Goal: Transaction & Acquisition: Subscribe to service/newsletter

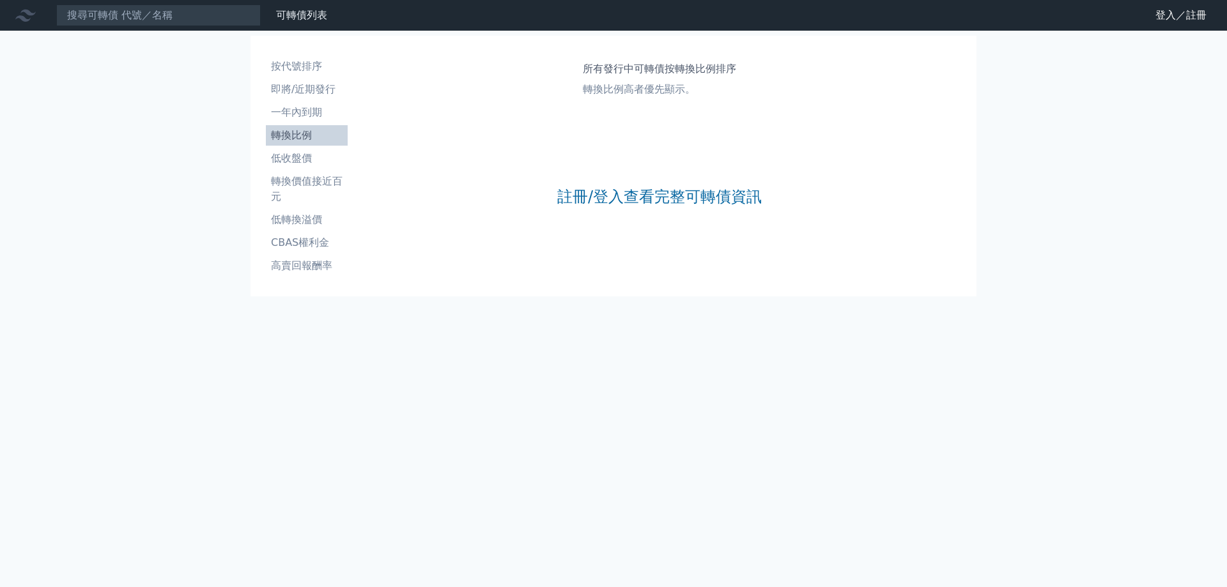
click at [297, 132] on li "轉換比例" at bounding box center [307, 135] width 82 height 15
click at [647, 203] on link "註冊/登入查看完整可轉債資訊" at bounding box center [659, 197] width 205 height 20
click at [567, 192] on link "註冊/登入查看完整可轉債資訊" at bounding box center [659, 197] width 205 height 20
click at [596, 197] on link "註冊/登入查看完整可轉債資訊" at bounding box center [659, 197] width 205 height 20
click at [1180, 18] on link "登入／註冊" at bounding box center [1181, 15] width 72 height 20
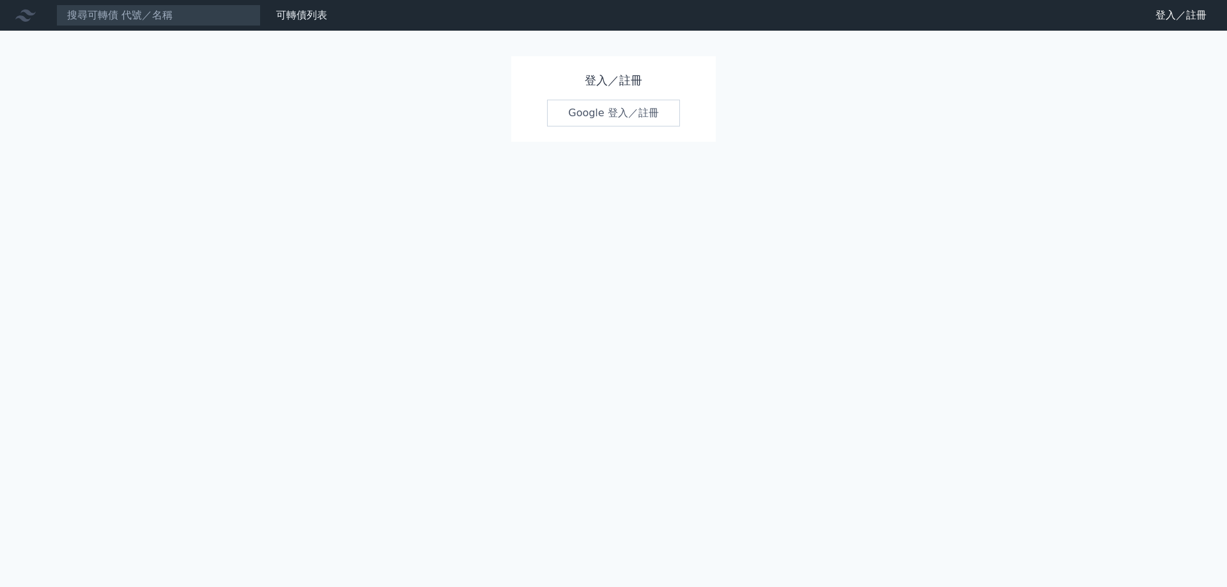
click at [661, 120] on link "Google 登入／註冊" at bounding box center [613, 113] width 133 height 27
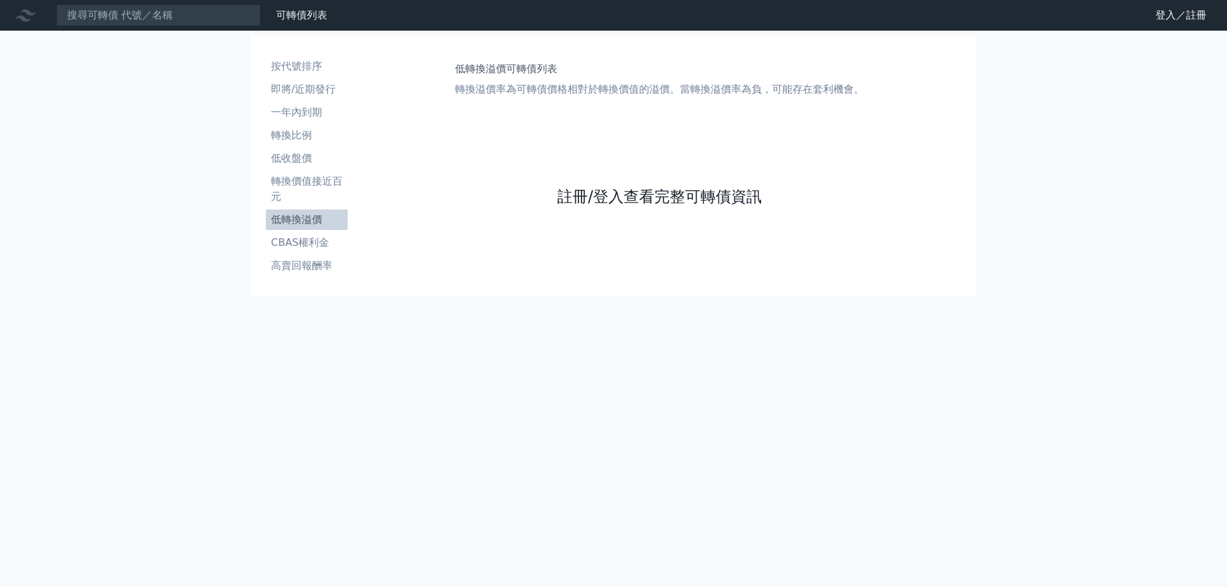
click at [680, 202] on link "註冊/登入查看完整可轉債資訊" at bounding box center [659, 197] width 205 height 20
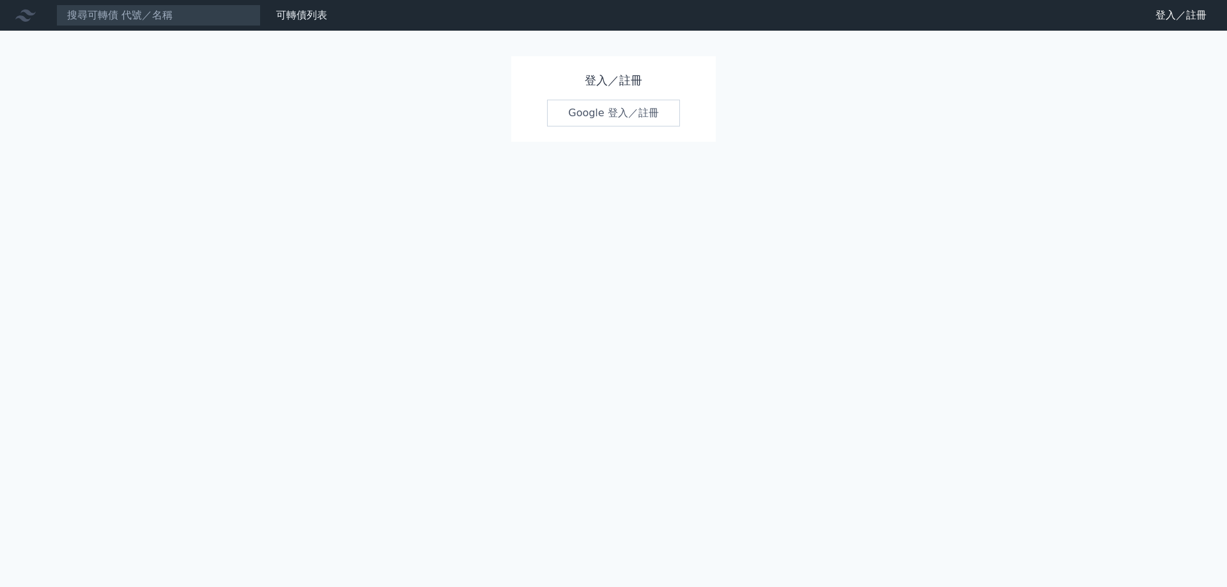
click at [658, 109] on link "Google 登入／註冊" at bounding box center [613, 113] width 133 height 27
